Goal: Task Accomplishment & Management: Use online tool/utility

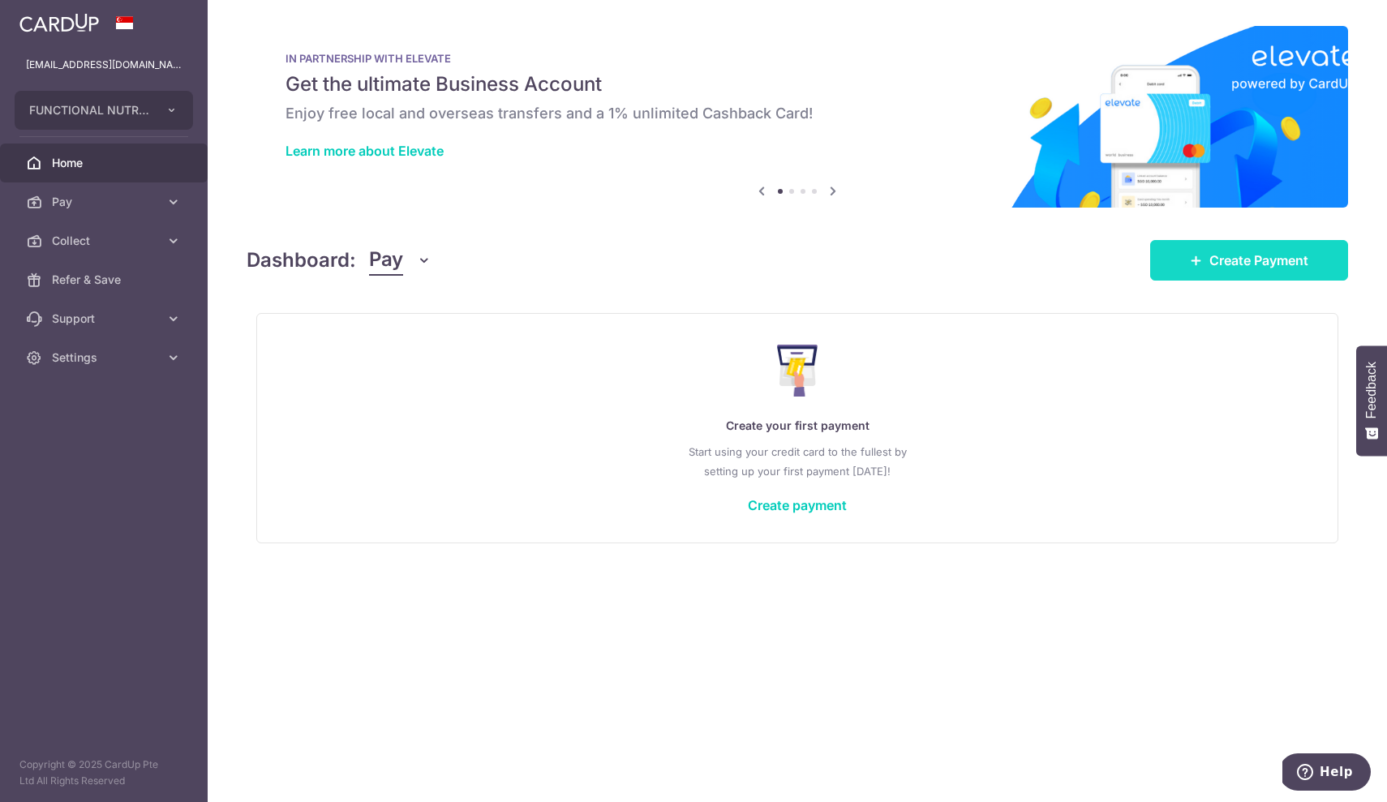
click at [1237, 268] on span "Create Payment" at bounding box center [1258, 260] width 99 height 19
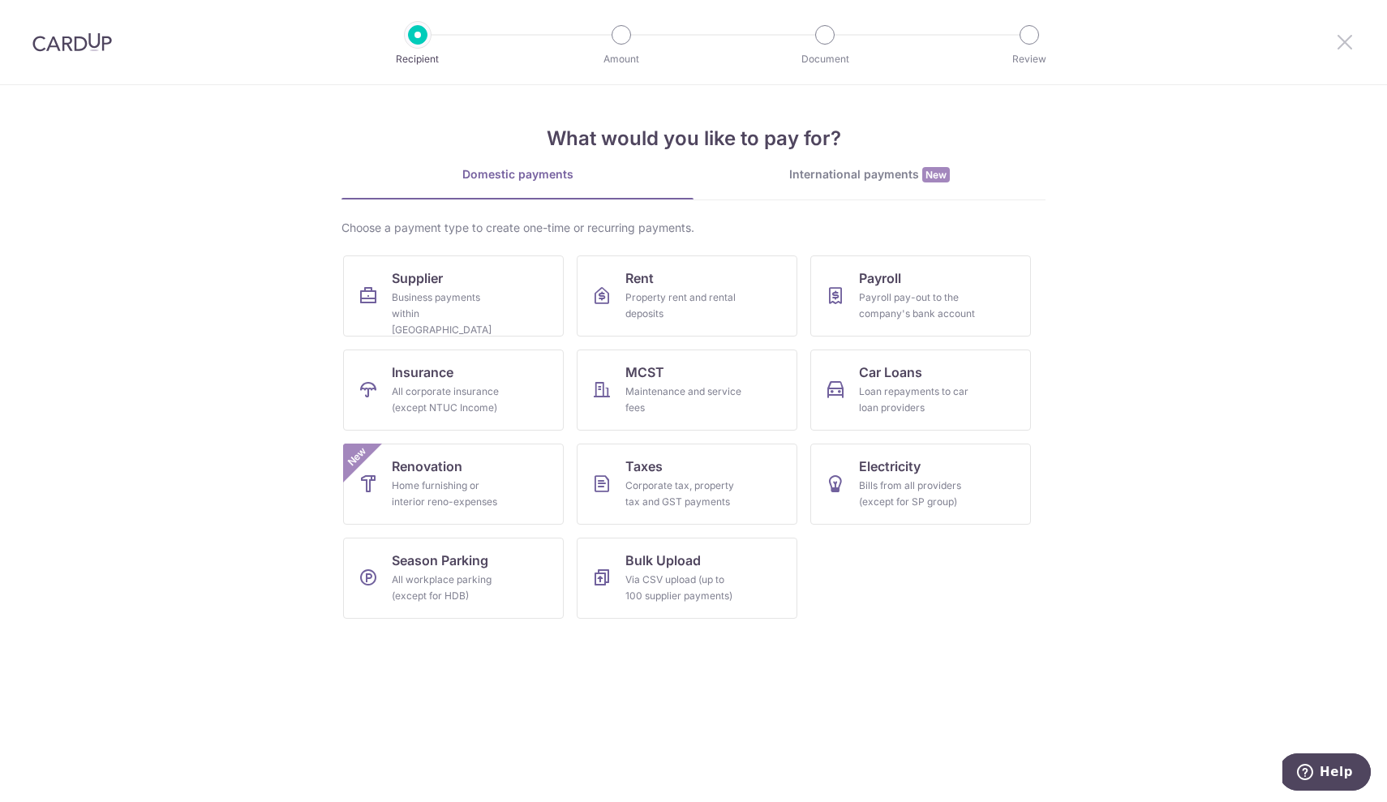
click at [1344, 38] on icon at bounding box center [1344, 42] width 19 height 20
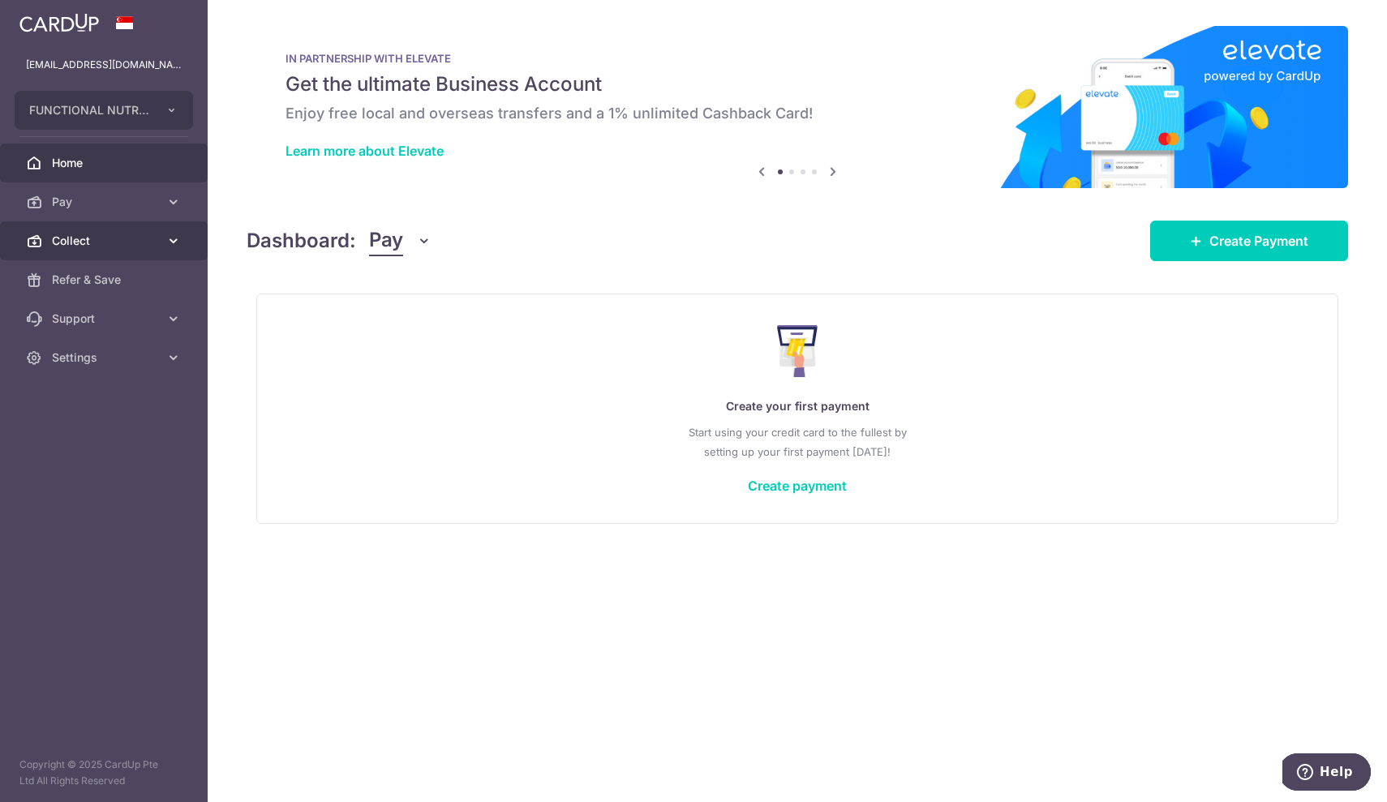
click at [85, 238] on span "Collect" at bounding box center [105, 241] width 107 height 16
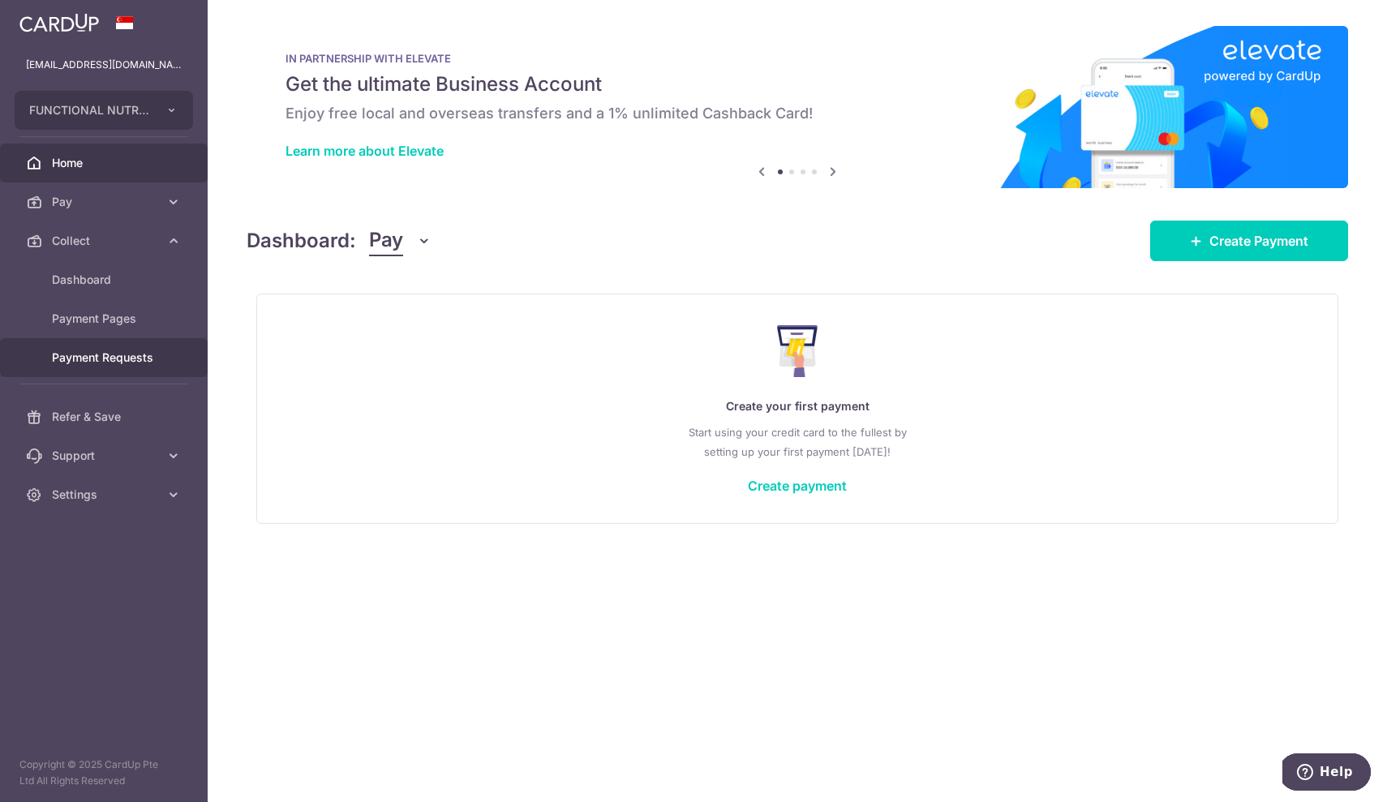
click at [91, 358] on span "Payment Requests" at bounding box center [105, 358] width 107 height 16
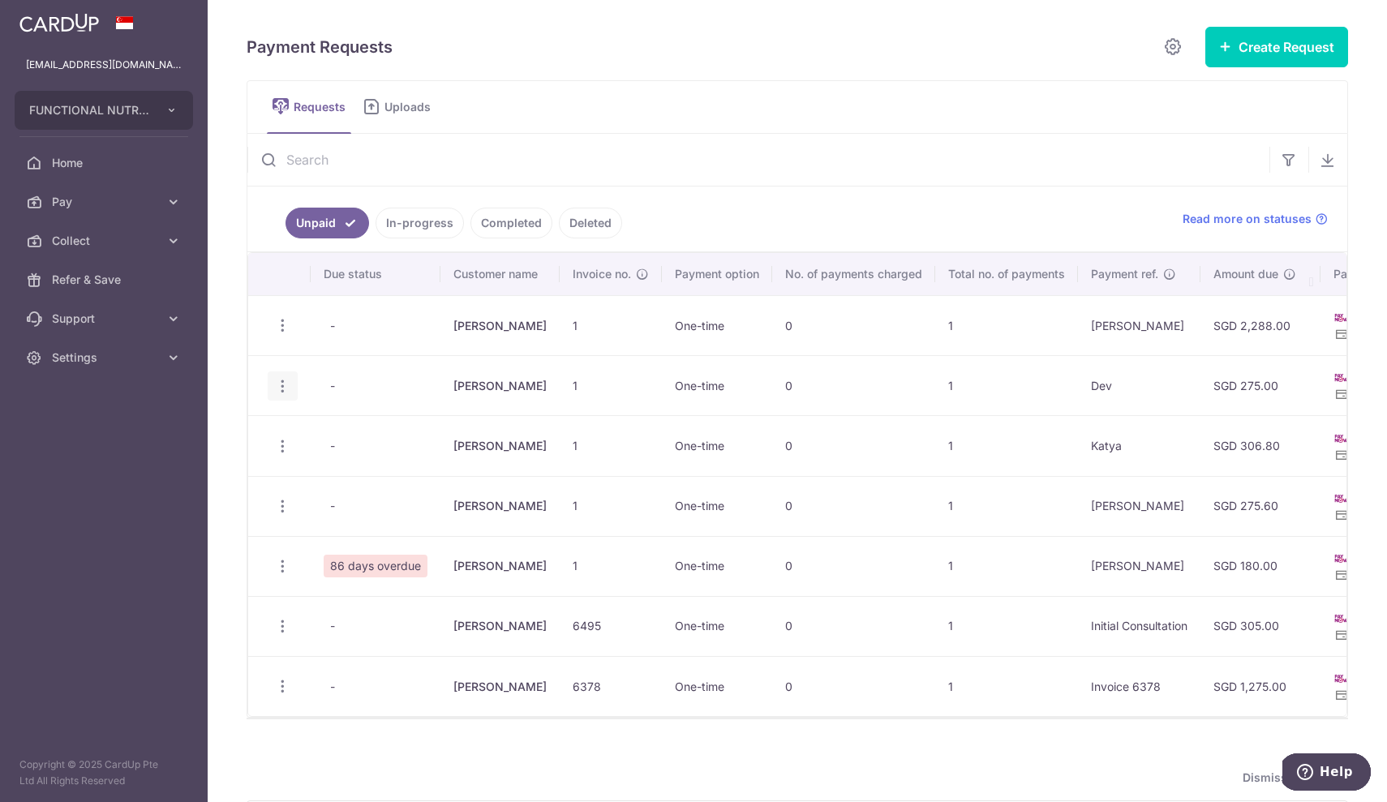
click at [285, 388] on icon "button" at bounding box center [282, 386] width 17 height 17
click at [338, 516] on span "Share Request" at bounding box center [365, 508] width 102 height 19
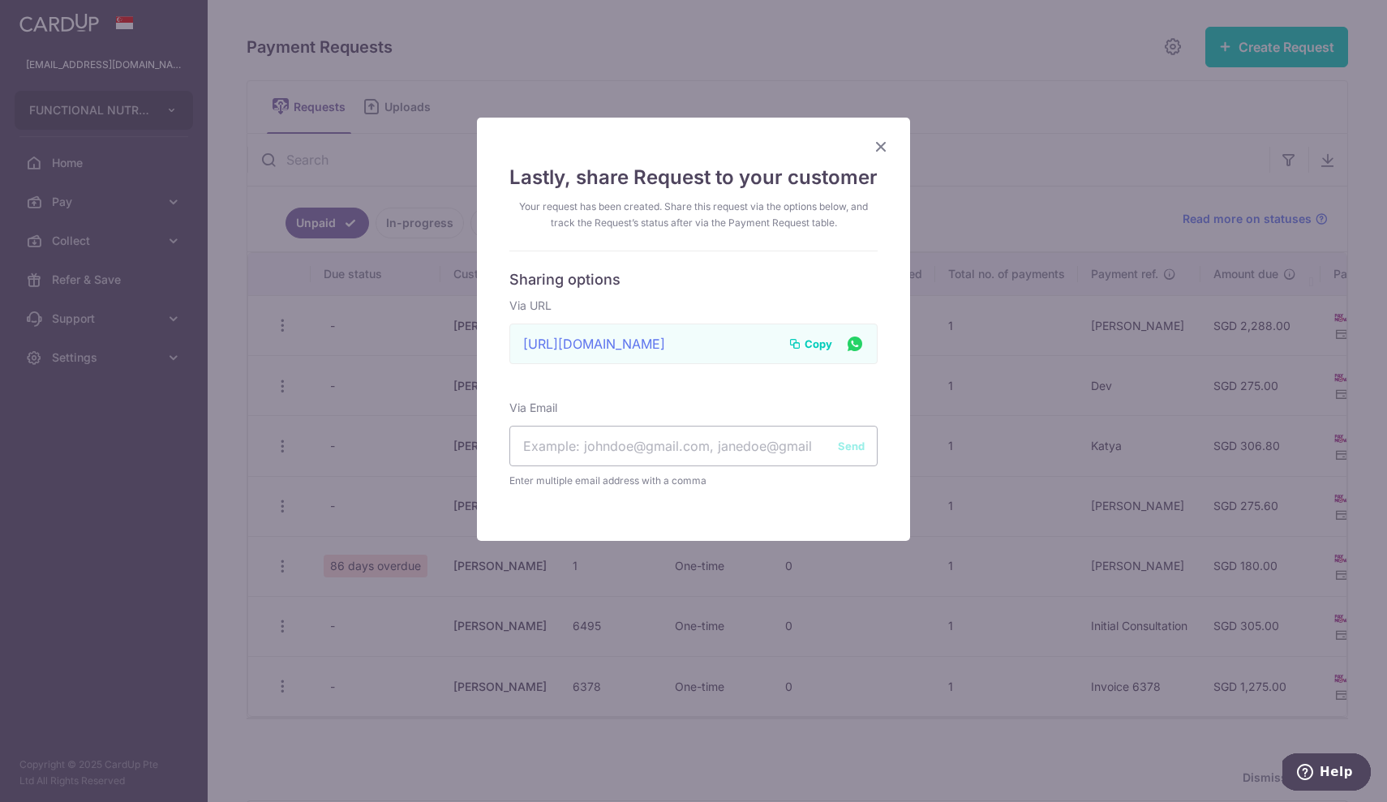
click at [821, 342] on span "Copy" at bounding box center [818, 344] width 28 height 16
click at [881, 143] on icon "Close" at bounding box center [880, 146] width 19 height 20
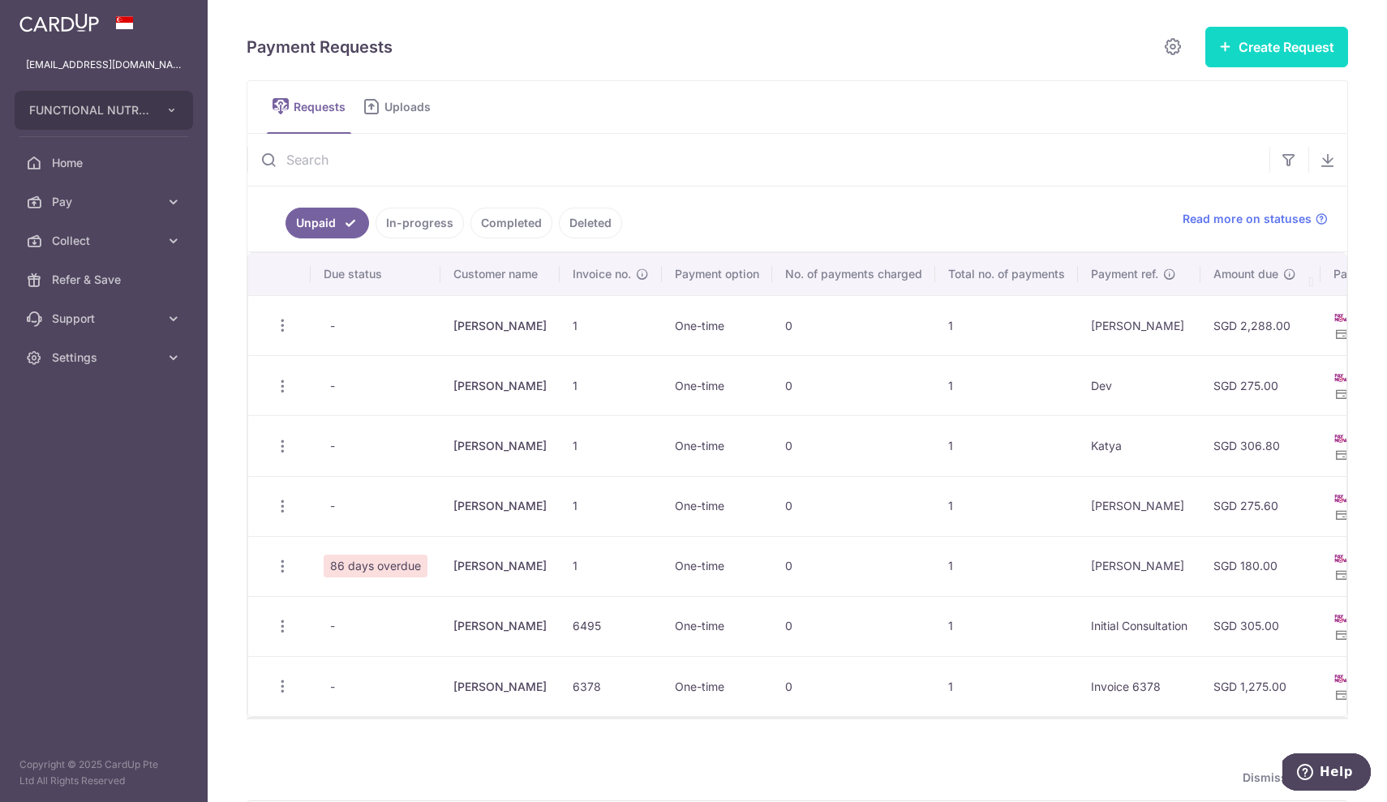
click at [1255, 56] on button "Create Request" at bounding box center [1276, 47] width 143 height 41
click at [1227, 100] on span "Single Request" at bounding box center [1250, 97] width 167 height 19
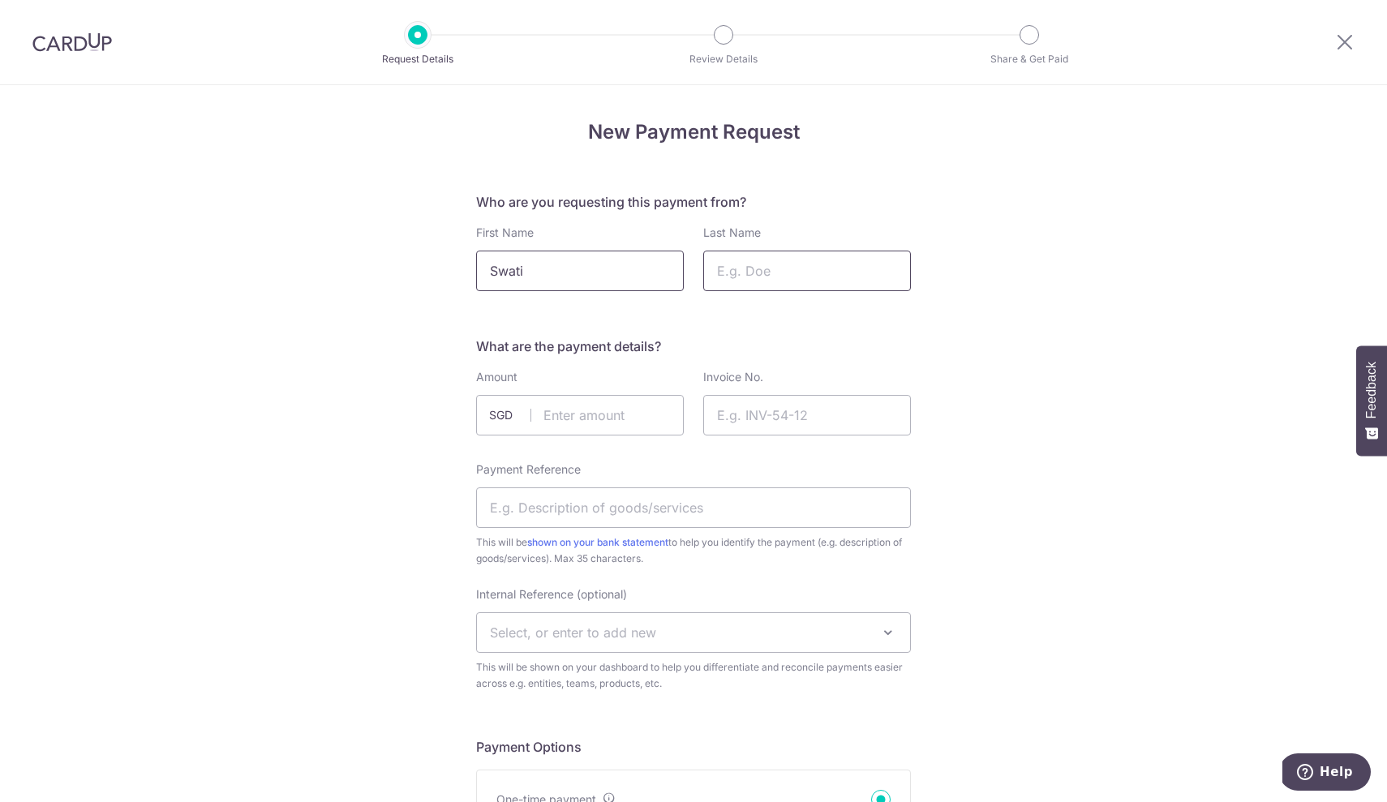
type input "Swati"
click at [813, 260] on input "Last Name" at bounding box center [807, 271] width 208 height 41
type input "Bhuiyan"
click at [642, 418] on input "text" at bounding box center [580, 415] width 208 height 41
type input "305.00"
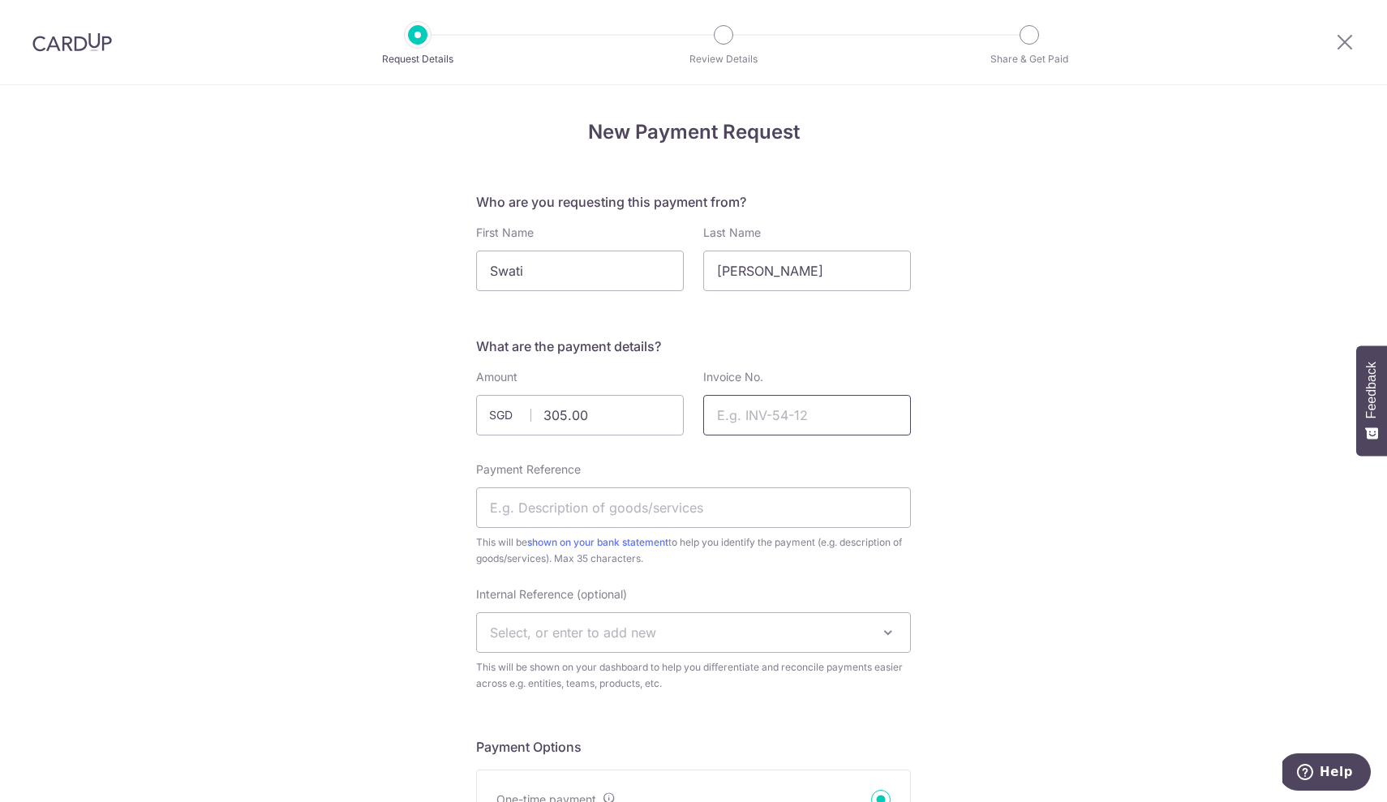
click at [819, 417] on input "Invoice No." at bounding box center [807, 415] width 208 height 41
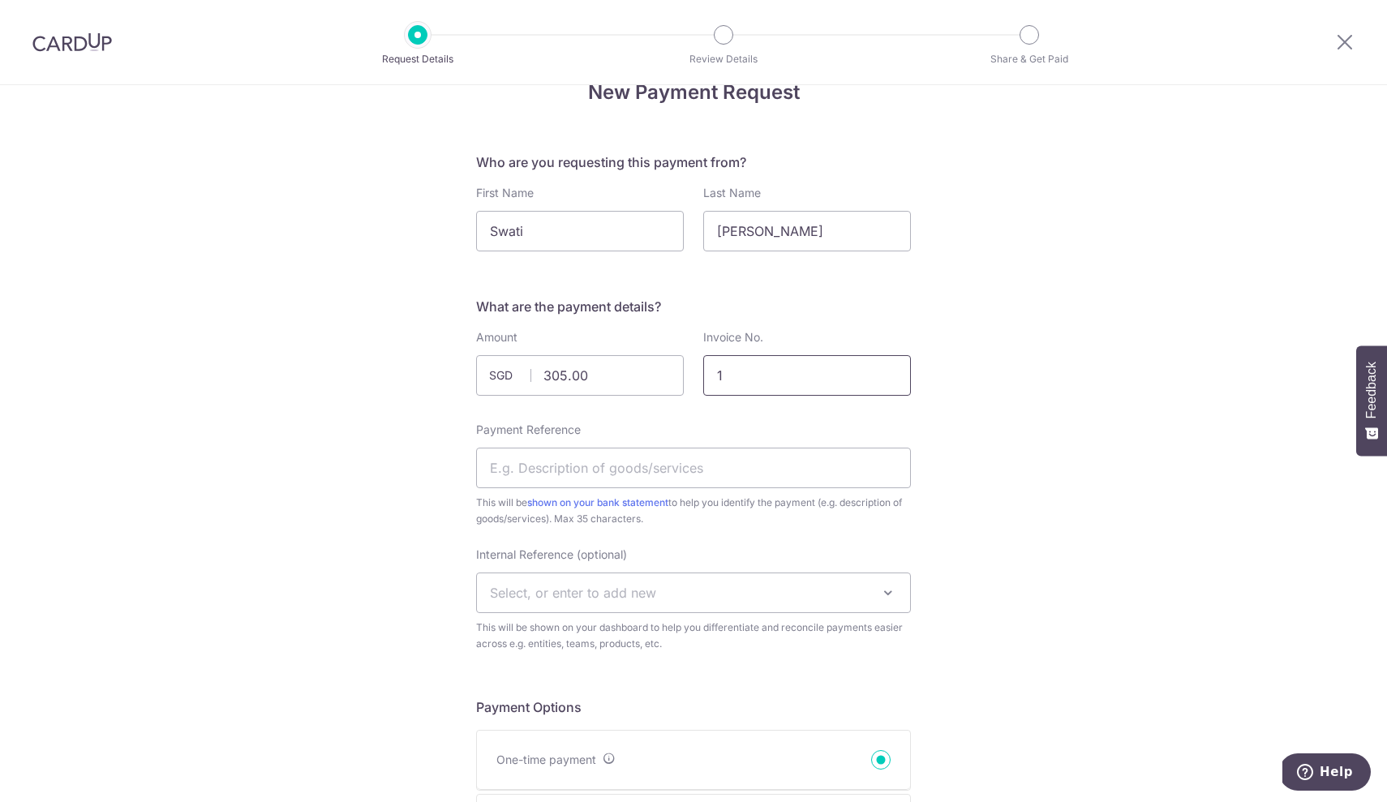
scroll to position [36, 0]
type input "1"
click at [649, 470] on input "Payment Reference" at bounding box center [693, 471] width 435 height 41
type input "Swati"
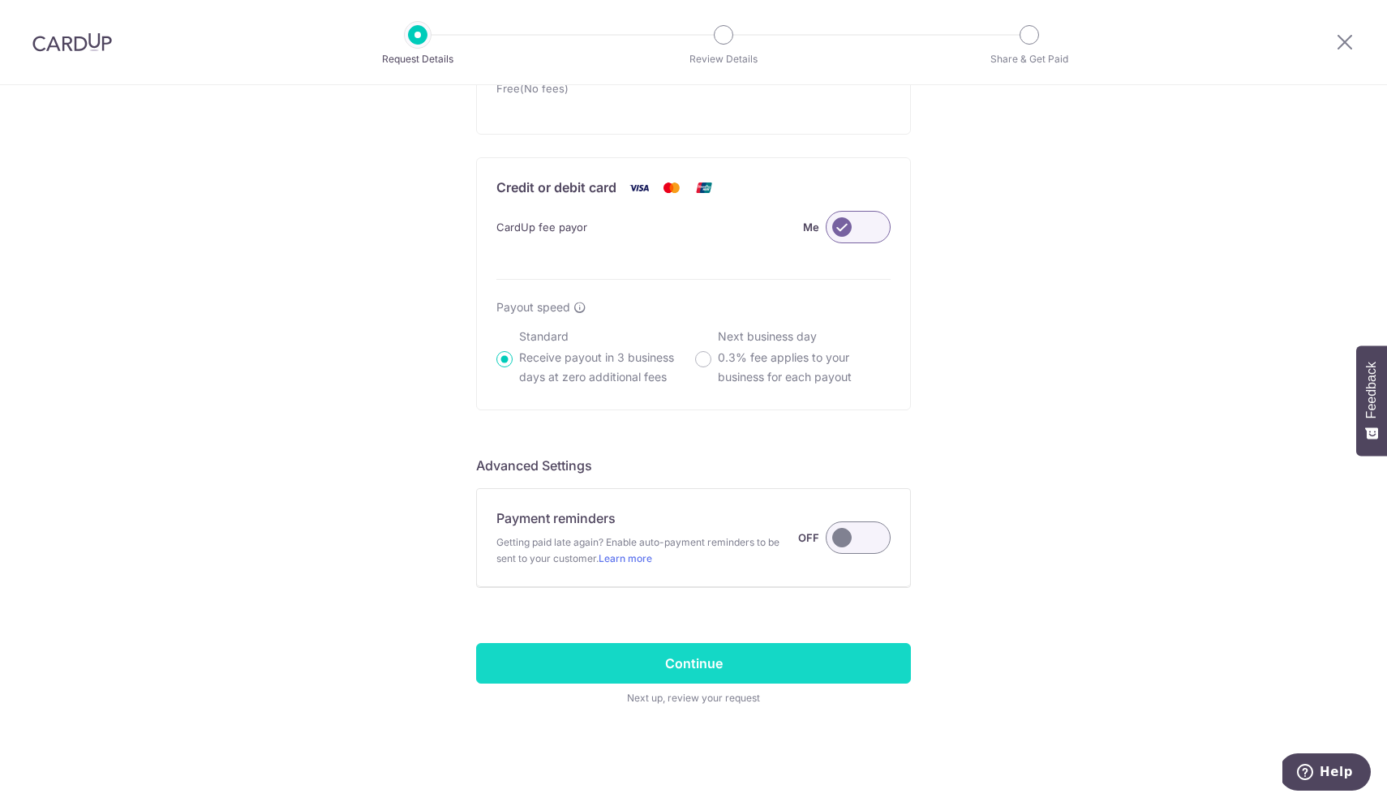
scroll to position [1030, 0]
click at [763, 666] on input "Continue" at bounding box center [693, 663] width 435 height 41
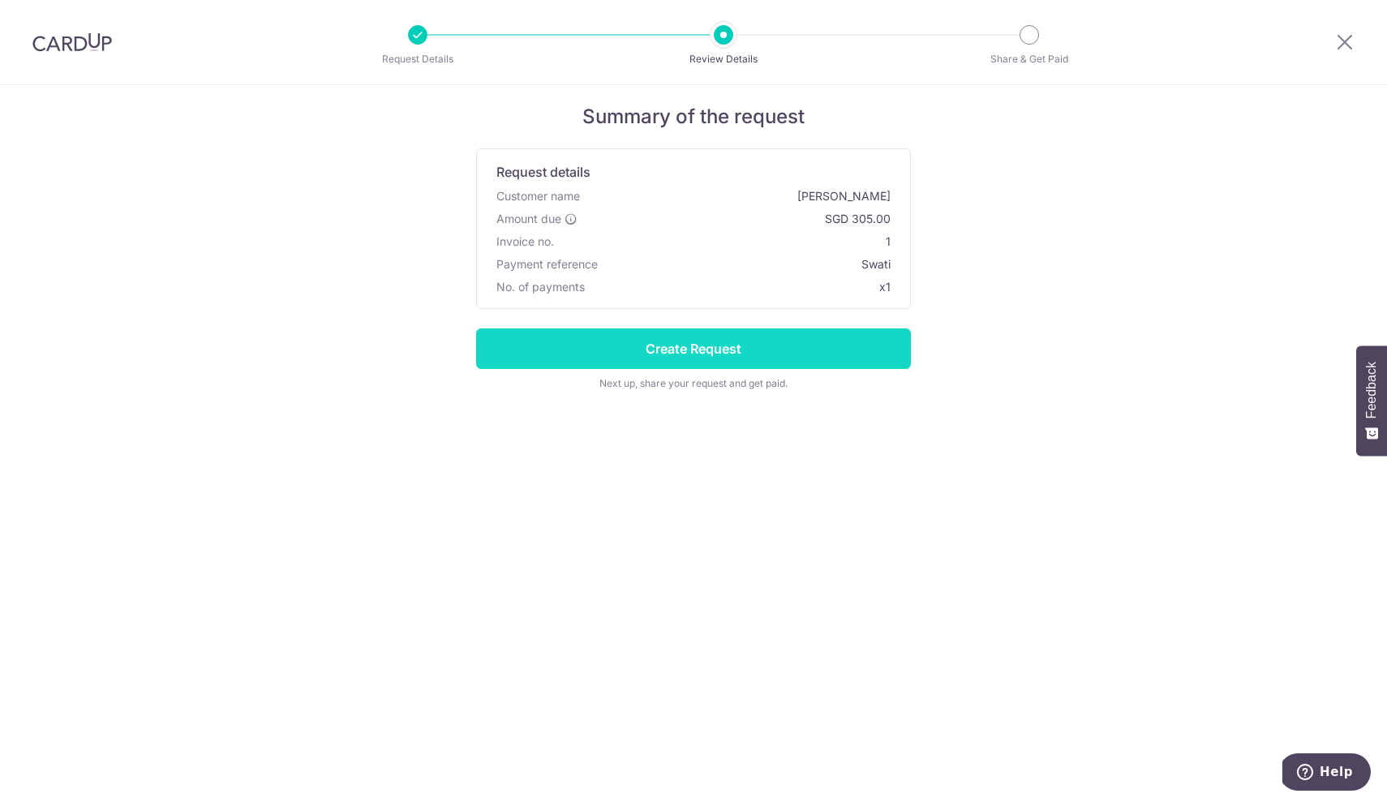
click at [705, 359] on input "Create Request" at bounding box center [693, 348] width 435 height 41
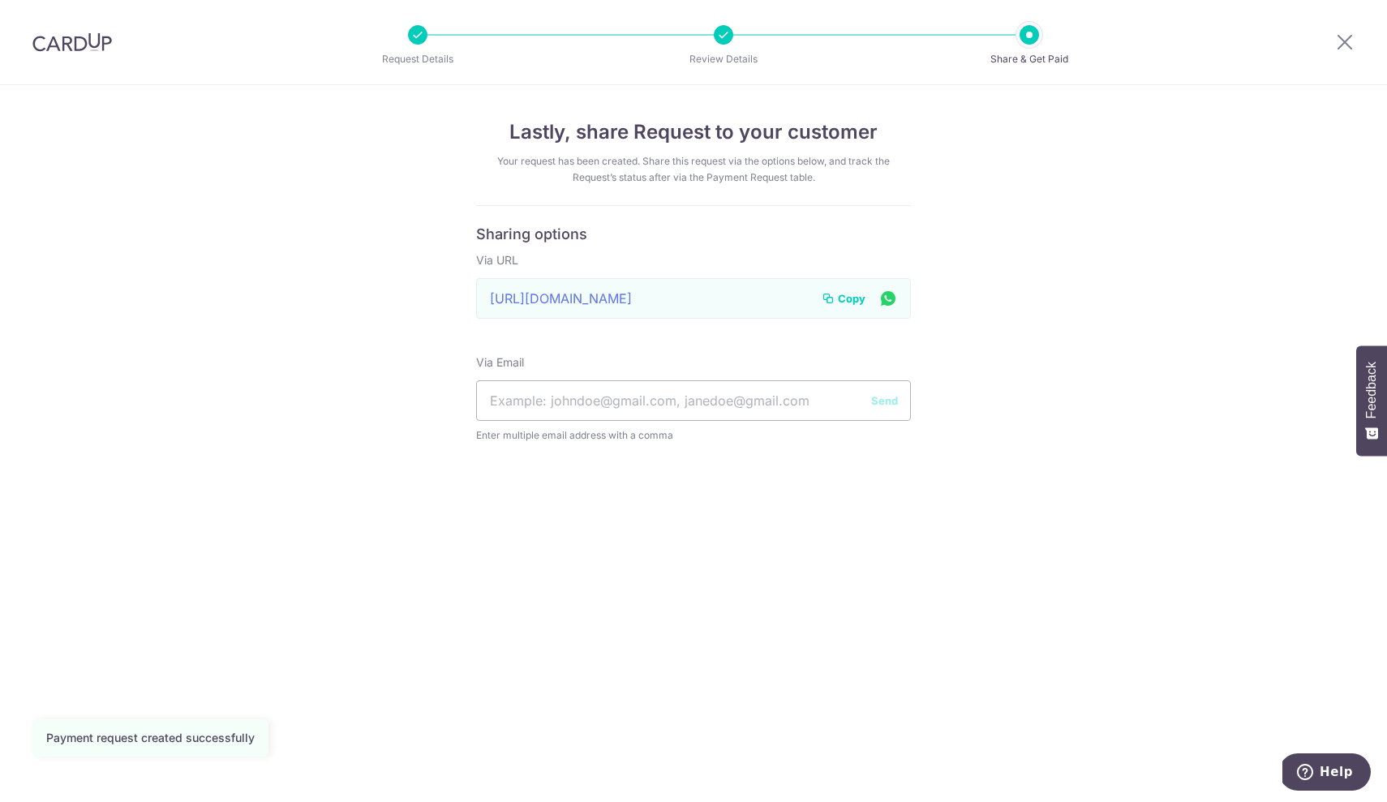
click at [850, 300] on span "Copy" at bounding box center [852, 298] width 28 height 16
